Goal: Navigation & Orientation: Find specific page/section

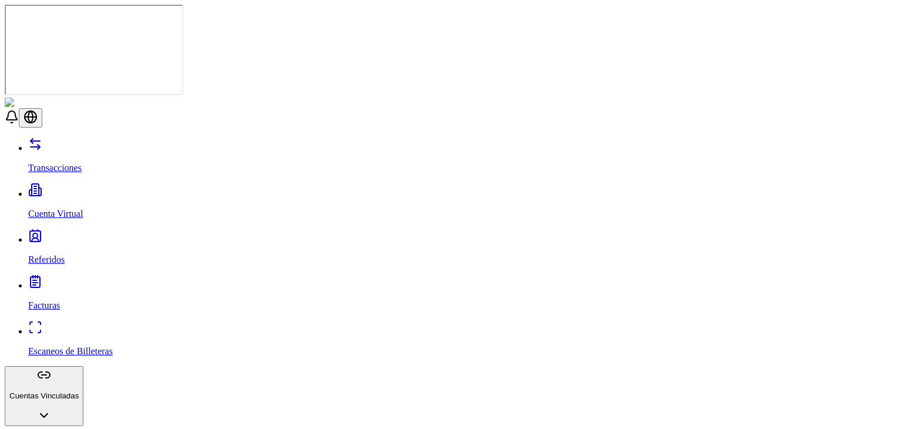
click at [76, 346] on p "Escaneos de Billeteras" at bounding box center [463, 351] width 870 height 11
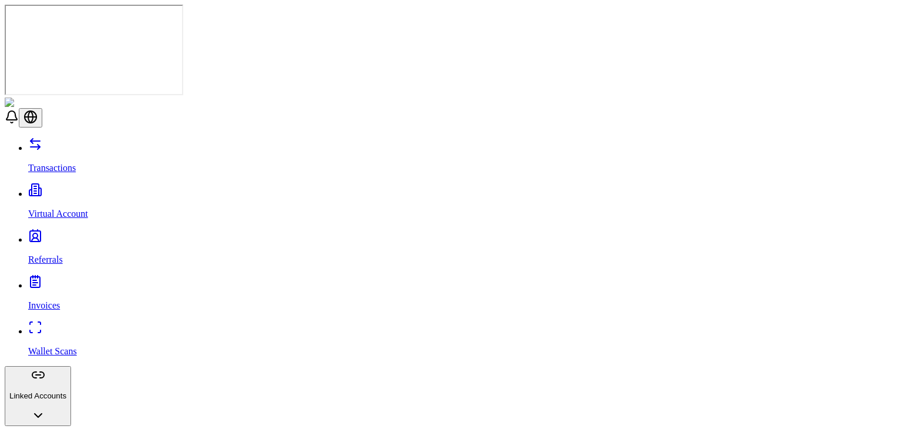
click at [87, 326] on link "Wallet Scans" at bounding box center [463, 341] width 870 height 31
click at [45, 234] on link "Referrals" at bounding box center [463, 249] width 870 height 31
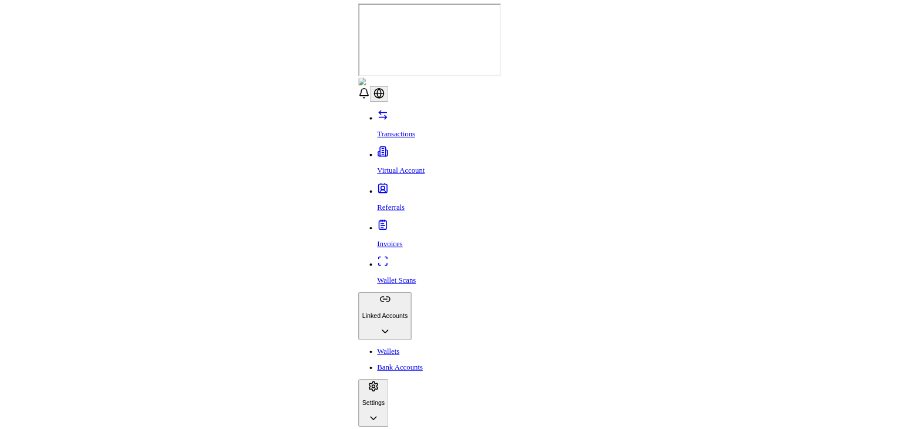
scroll to position [92, 0]
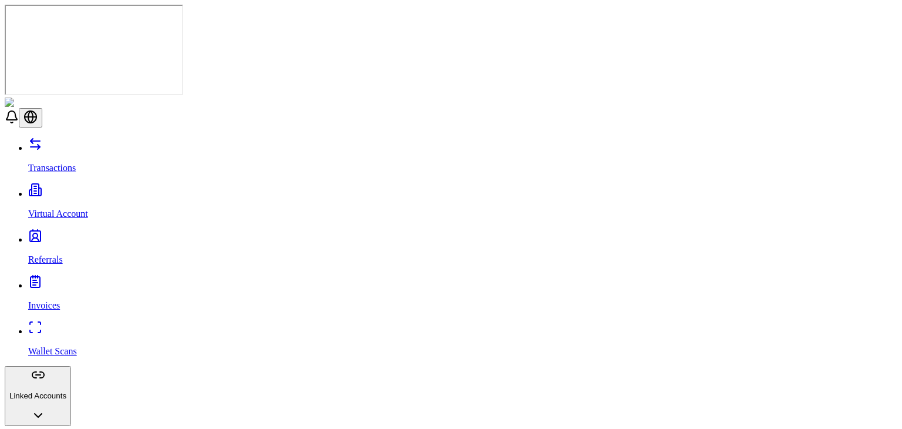
scroll to position [226, 0]
